Goal: Task Accomplishment & Management: Manage account settings

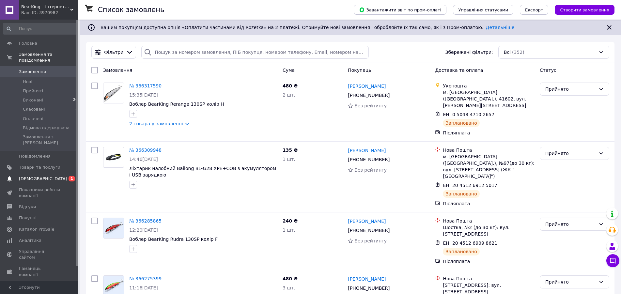
click at [29, 176] on span "[DEMOGRAPHIC_DATA]" at bounding box center [43, 179] width 48 height 6
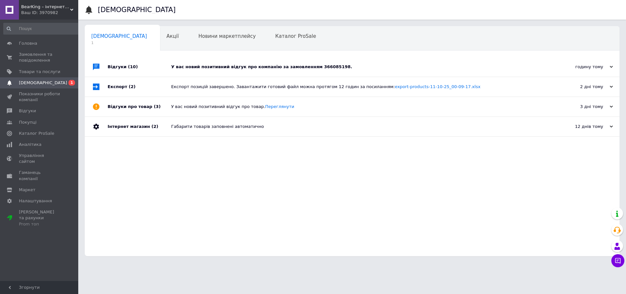
click at [314, 68] on div "У вас новий позитивний відгук про компанію за замовленням 366085198." at bounding box center [359, 67] width 377 height 6
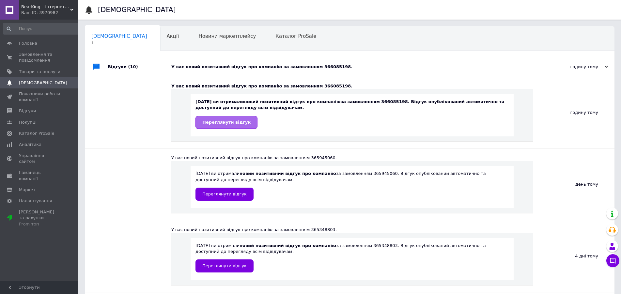
click at [234, 122] on span "Переглянути відгук" at bounding box center [226, 122] width 48 height 5
click at [32, 59] on span "Замовлення та повідомлення" at bounding box center [39, 58] width 41 height 12
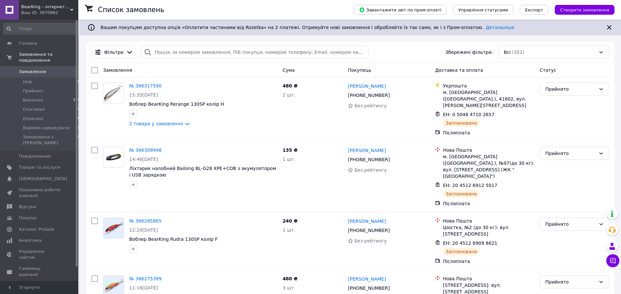
click at [403, 49] on div "Фільтри Збережені фільтри: Всі (352)" at bounding box center [350, 52] width 523 height 13
